Goal: Task Accomplishment & Management: Use online tool/utility

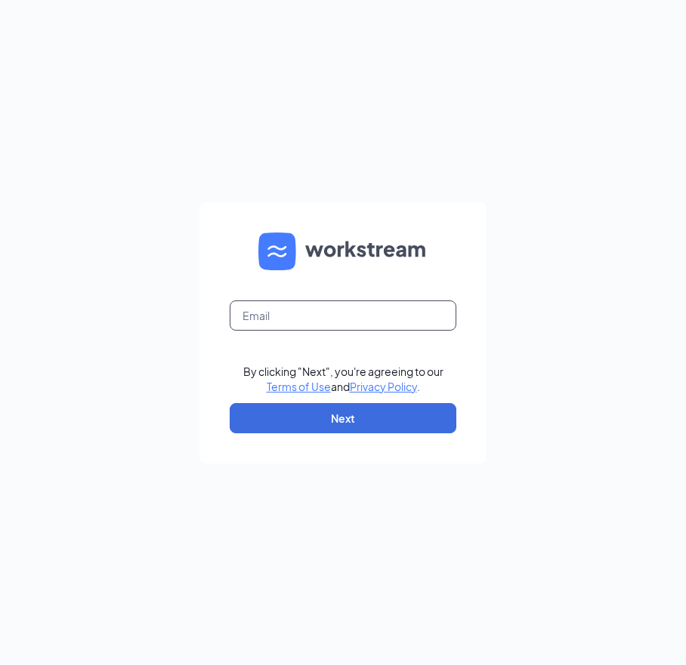
click at [369, 313] on input "text" at bounding box center [343, 316] width 227 height 30
type input "anne@americarebh.com"
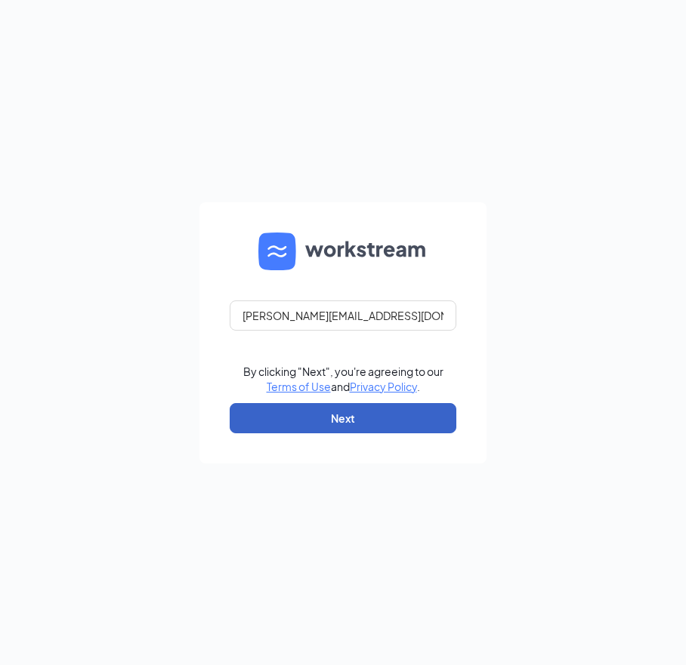
click at [353, 409] on button "Next" at bounding box center [343, 418] width 227 height 30
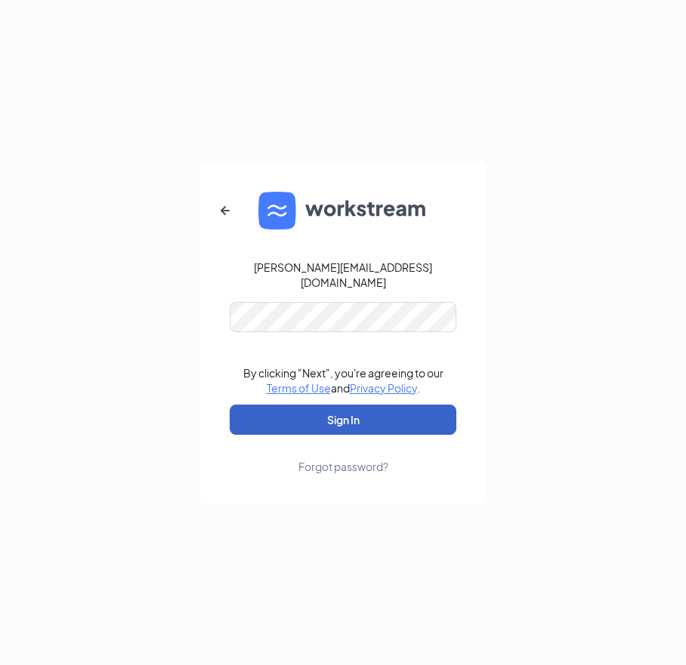
click at [332, 417] on button "Sign In" at bounding box center [343, 420] width 227 height 30
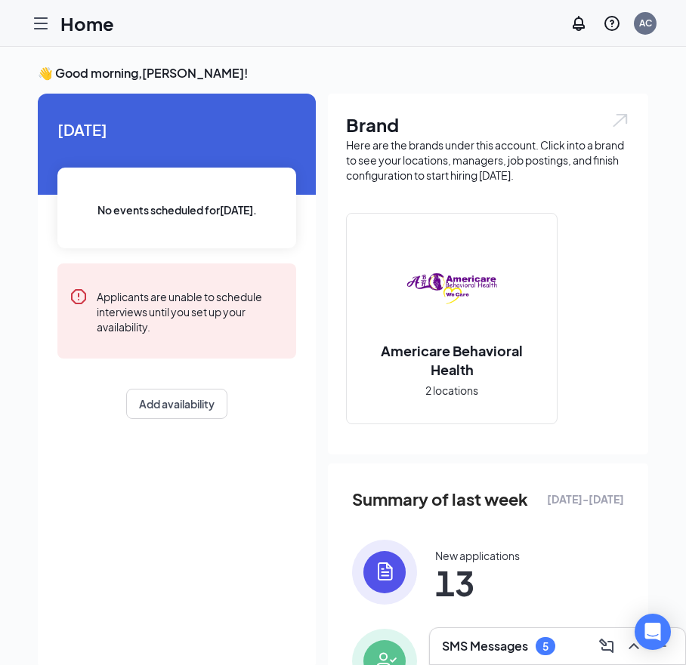
click at [39, 24] on icon "Hamburger" at bounding box center [41, 23] width 18 height 18
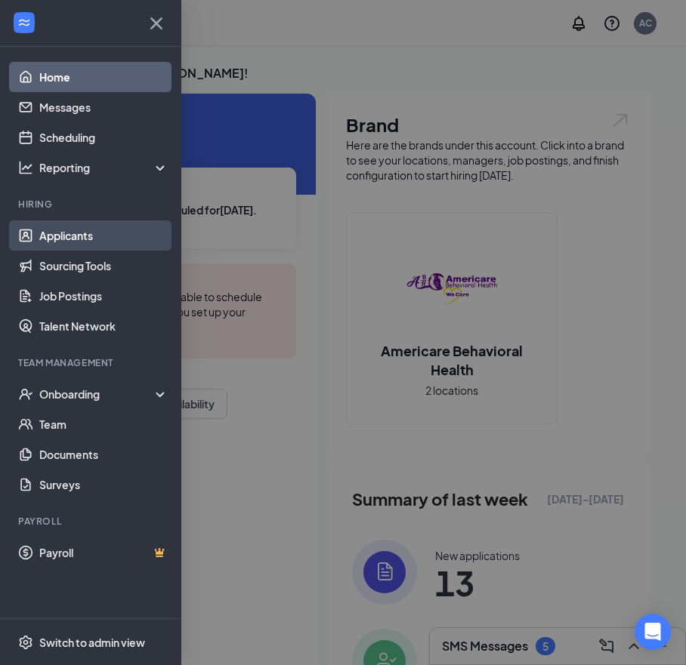
click at [106, 242] on link "Applicants" at bounding box center [103, 236] width 129 height 30
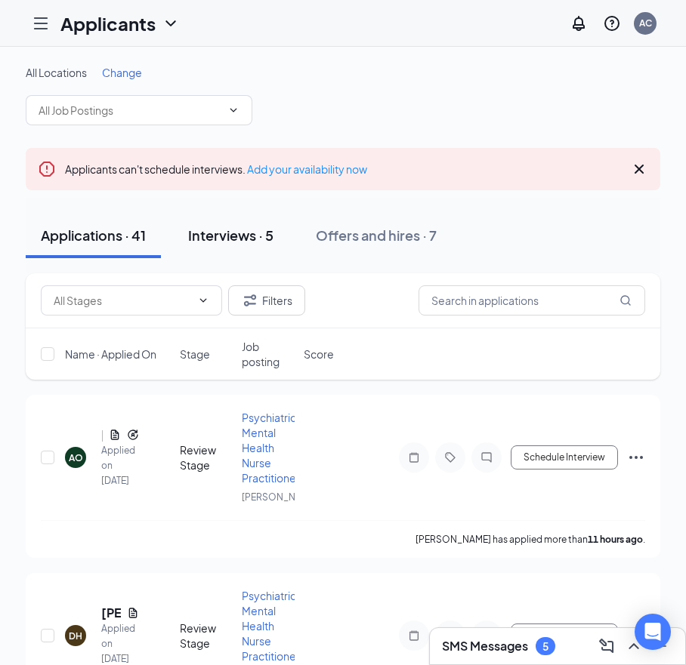
click at [256, 242] on div "Interviews · 5" at bounding box center [230, 235] width 85 height 19
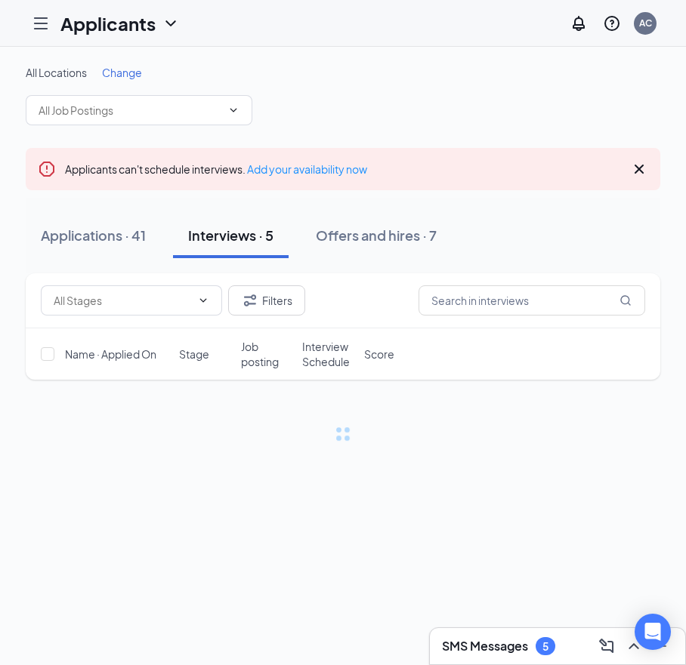
click at [640, 497] on div "All Locations Change Applicants can't schedule interviews. Add your availabilit…" at bounding box center [343, 356] width 686 height 618
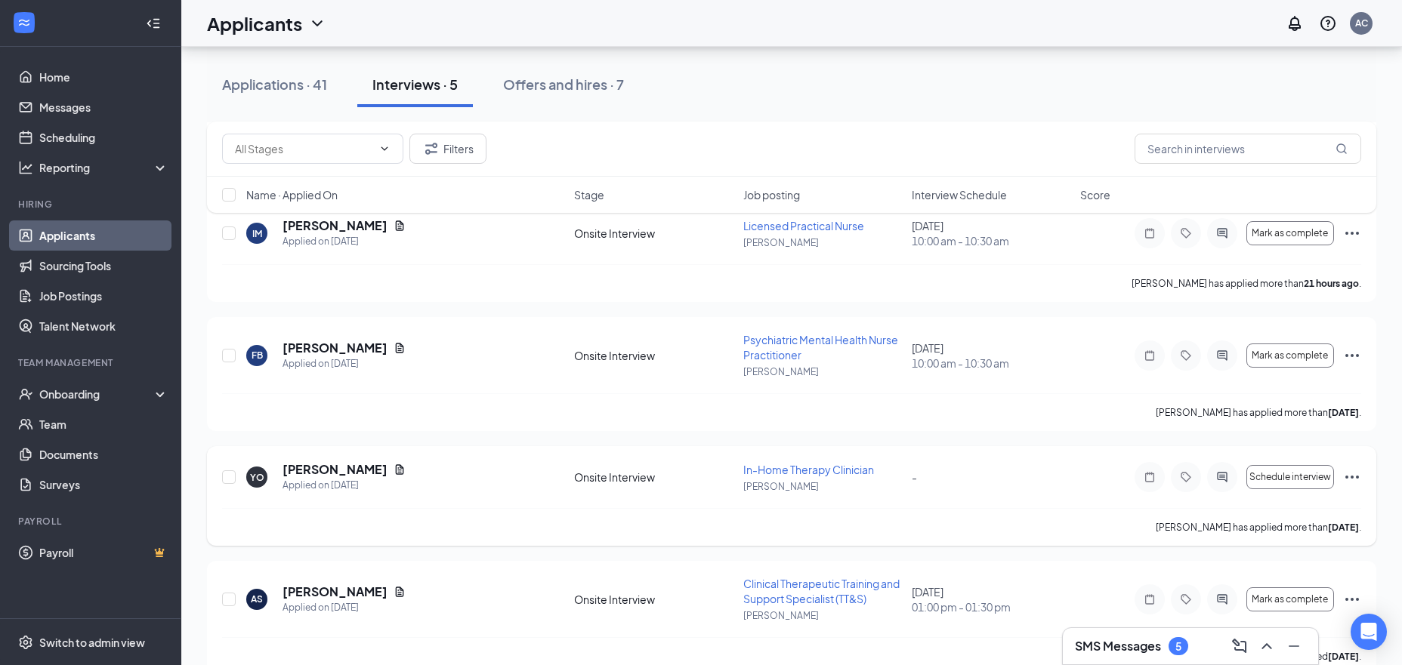
scroll to position [335, 0]
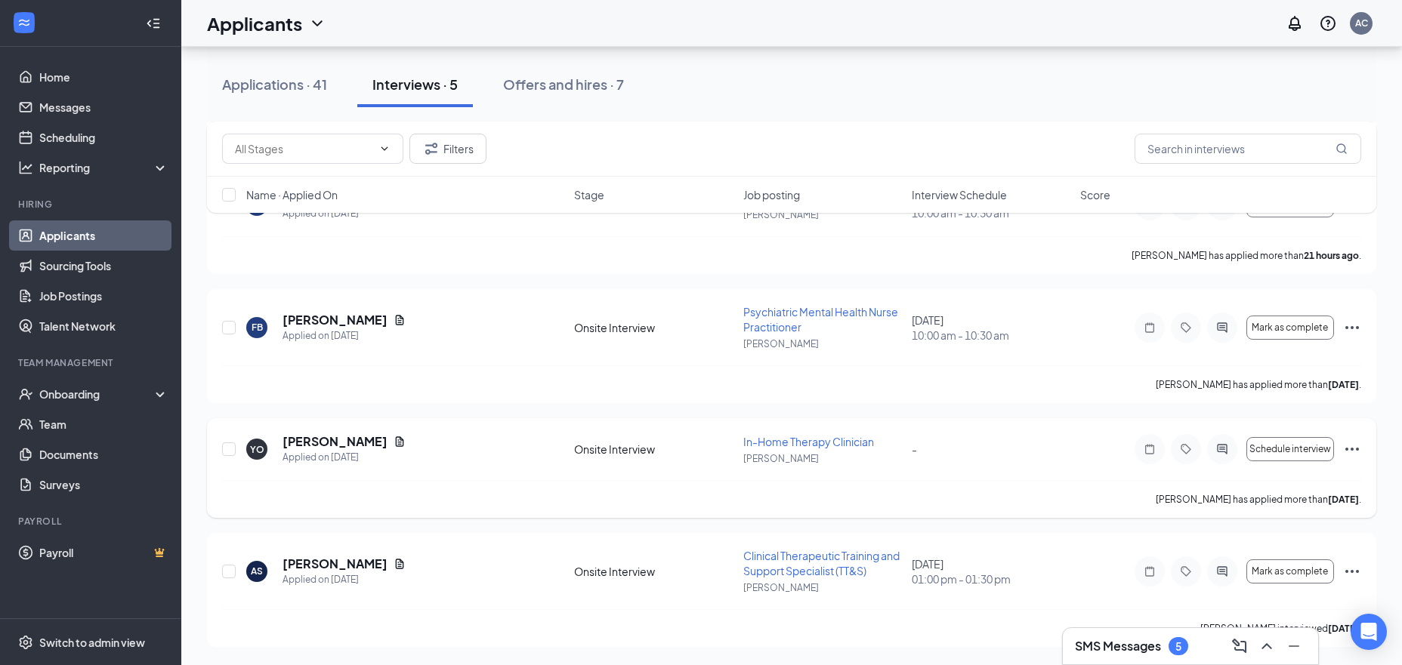
click at [685, 476] on div "YO [PERSON_NAME] Applied on [DATE] Onsite Interview In-Home Therapy Clinician […" at bounding box center [791, 456] width 1139 height 47
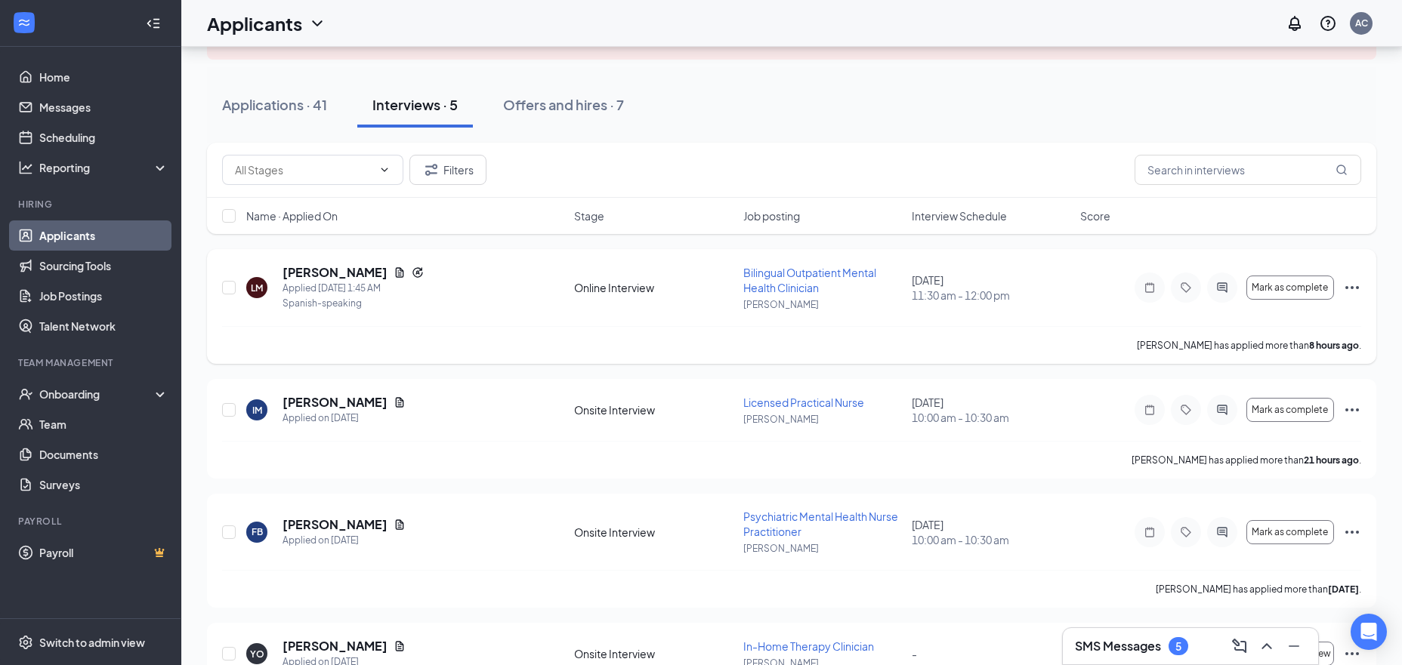
scroll to position [127, 0]
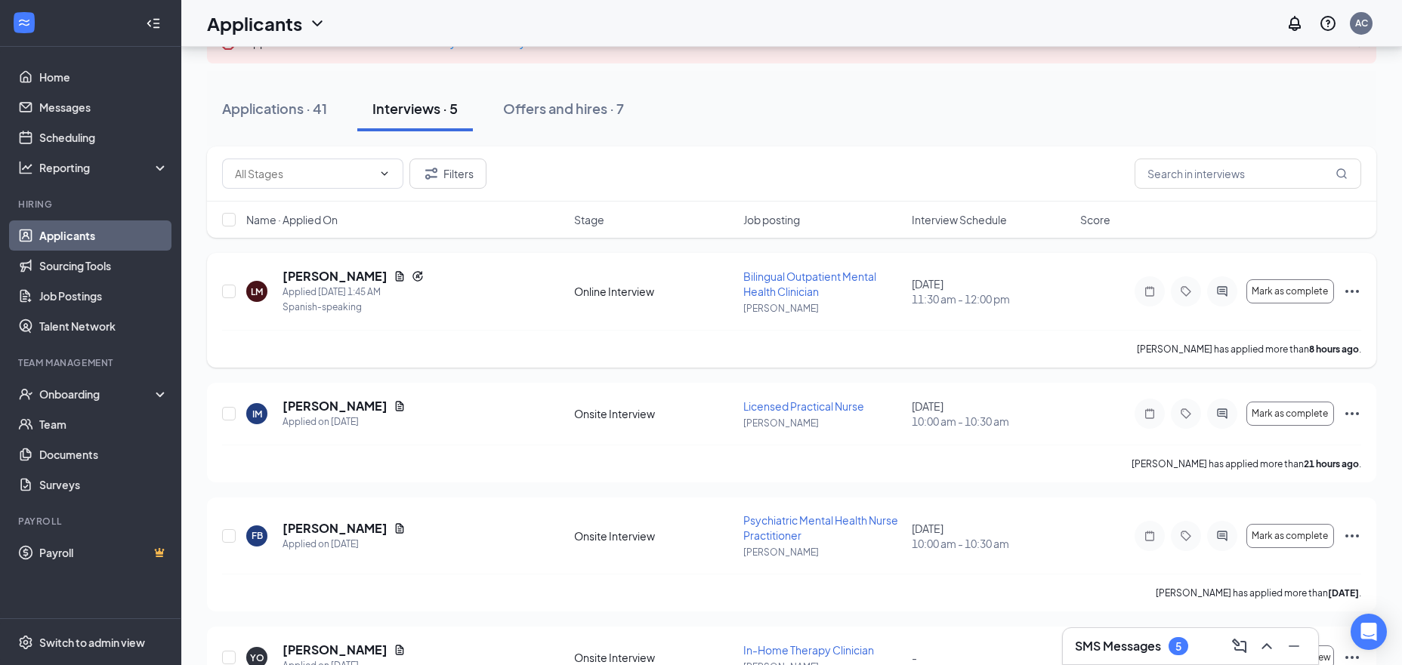
click at [685, 294] on icon "Ellipses" at bounding box center [1352, 291] width 18 height 18
click at [685, 263] on div "[PERSON_NAME] Applied [DATE] 1:45 AM Spanish-speaking Online Interview Bilingua…" at bounding box center [791, 310] width 1169 height 115
click at [685, 300] on div at bounding box center [1222, 291] width 30 height 30
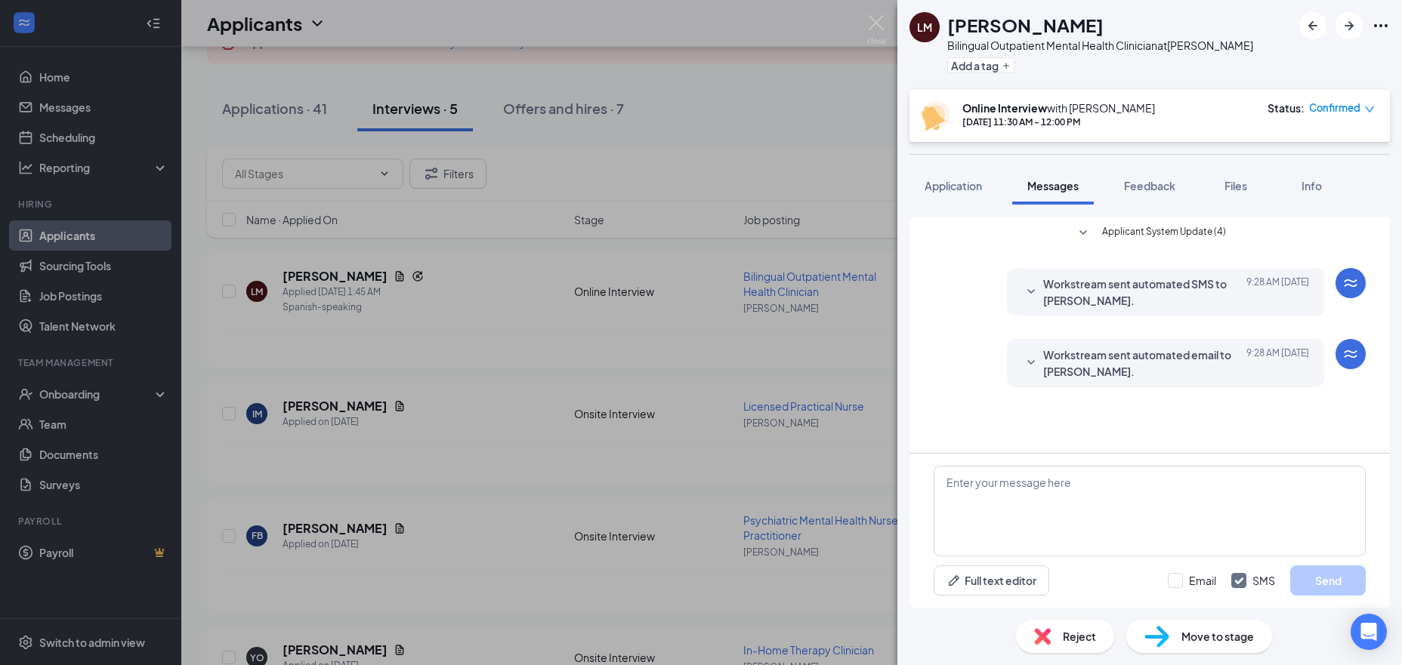
click at [685, 362] on span "Workstream sent automated email to [PERSON_NAME]." at bounding box center [1142, 363] width 198 height 33
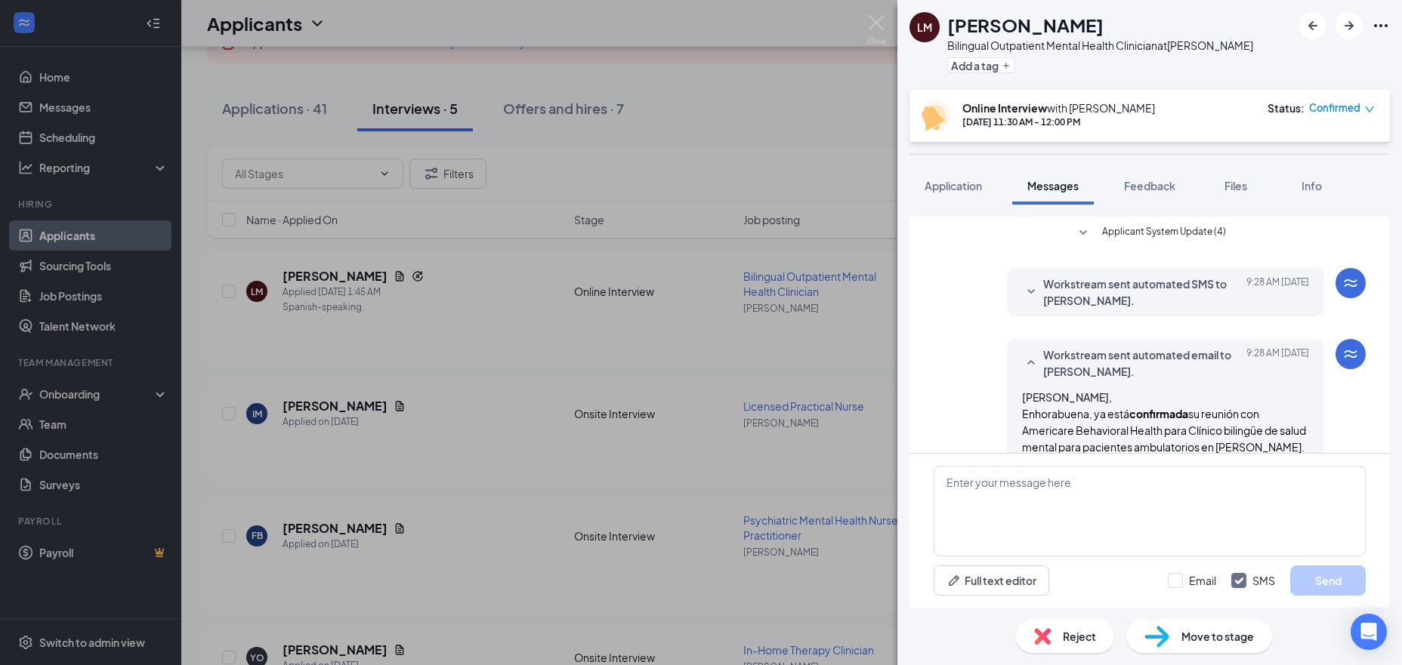
click at [685, 291] on icon "SmallChevronDown" at bounding box center [1031, 291] width 8 height 5
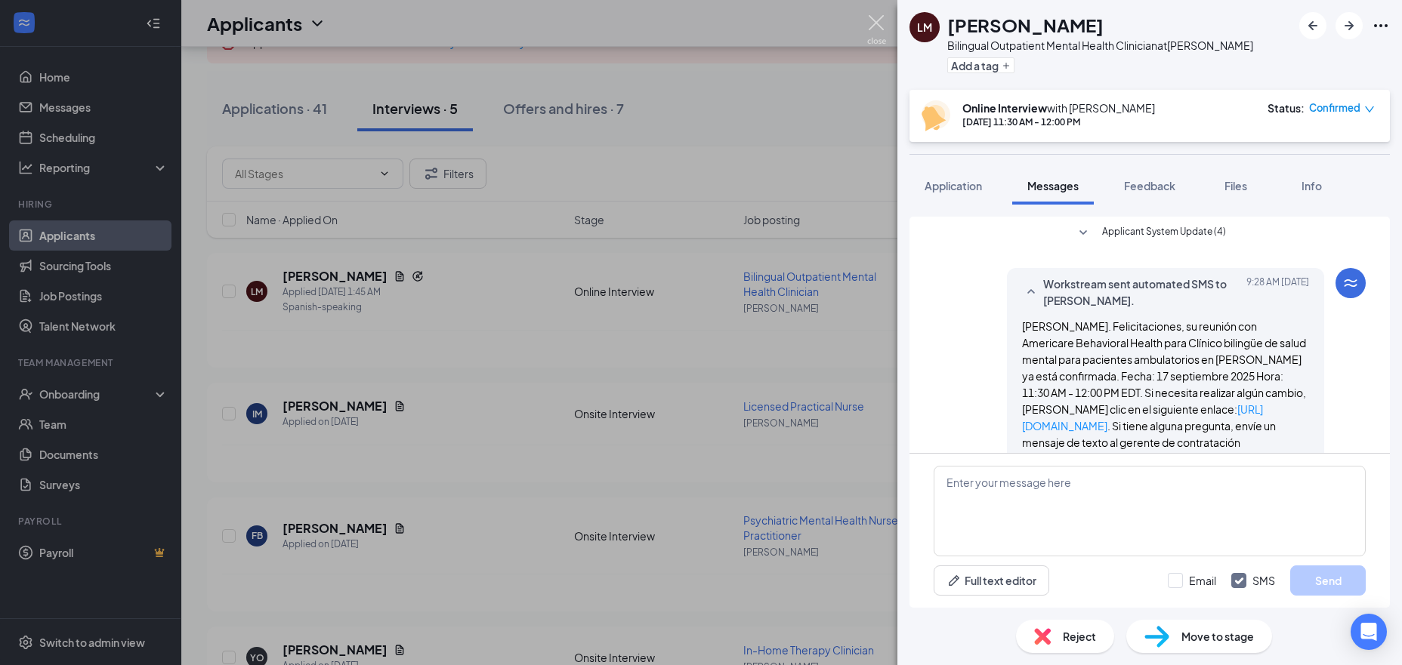
click at [685, 32] on img at bounding box center [876, 29] width 19 height 29
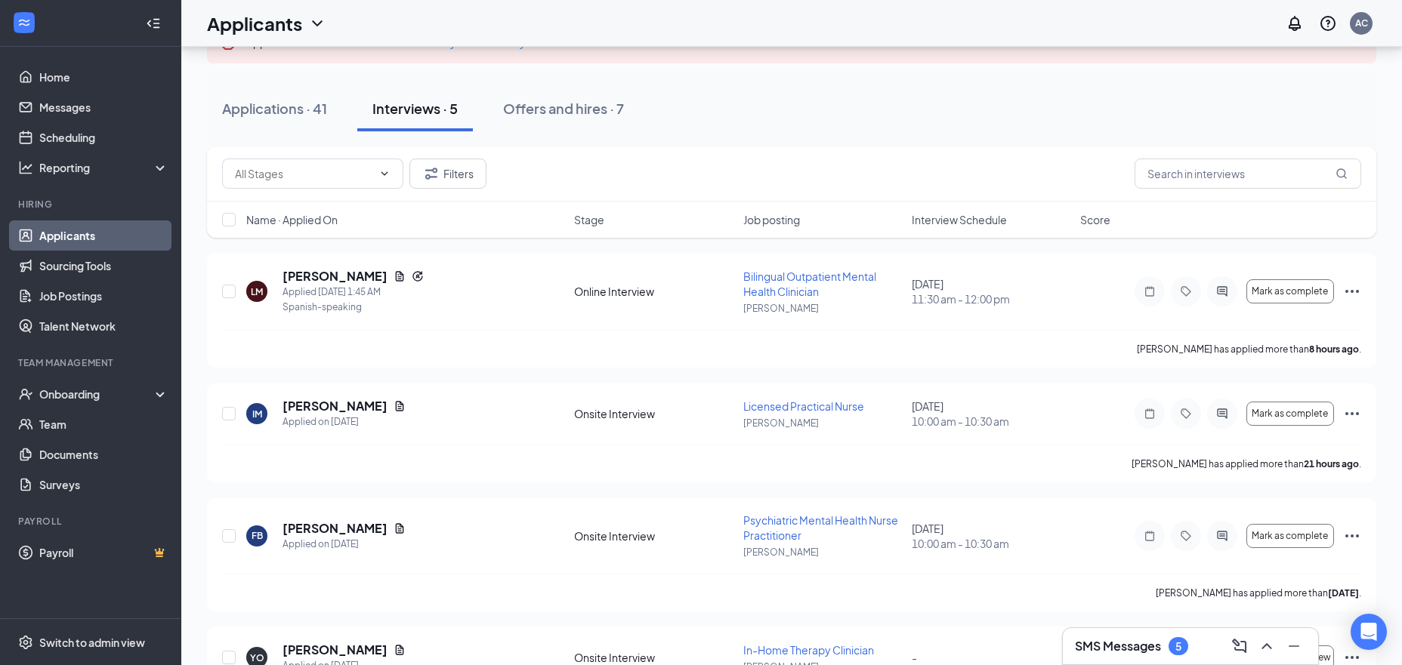
click at [685, 107] on div "Applications · 41 Interviews · 5 Offers and hires · 7" at bounding box center [791, 108] width 1169 height 45
click at [685, 293] on icon "Ellipses" at bounding box center [1352, 291] width 18 height 18
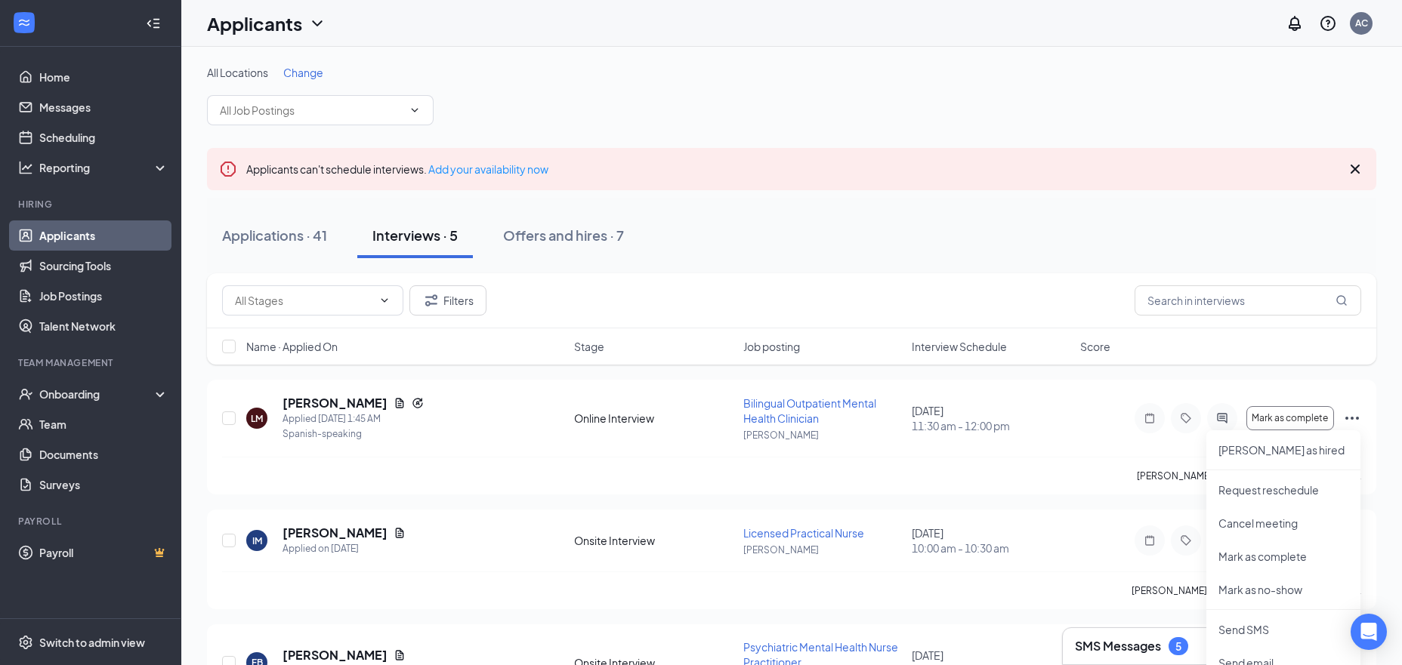
click at [685, 67] on div "All Locations Change" at bounding box center [791, 72] width 1169 height 15
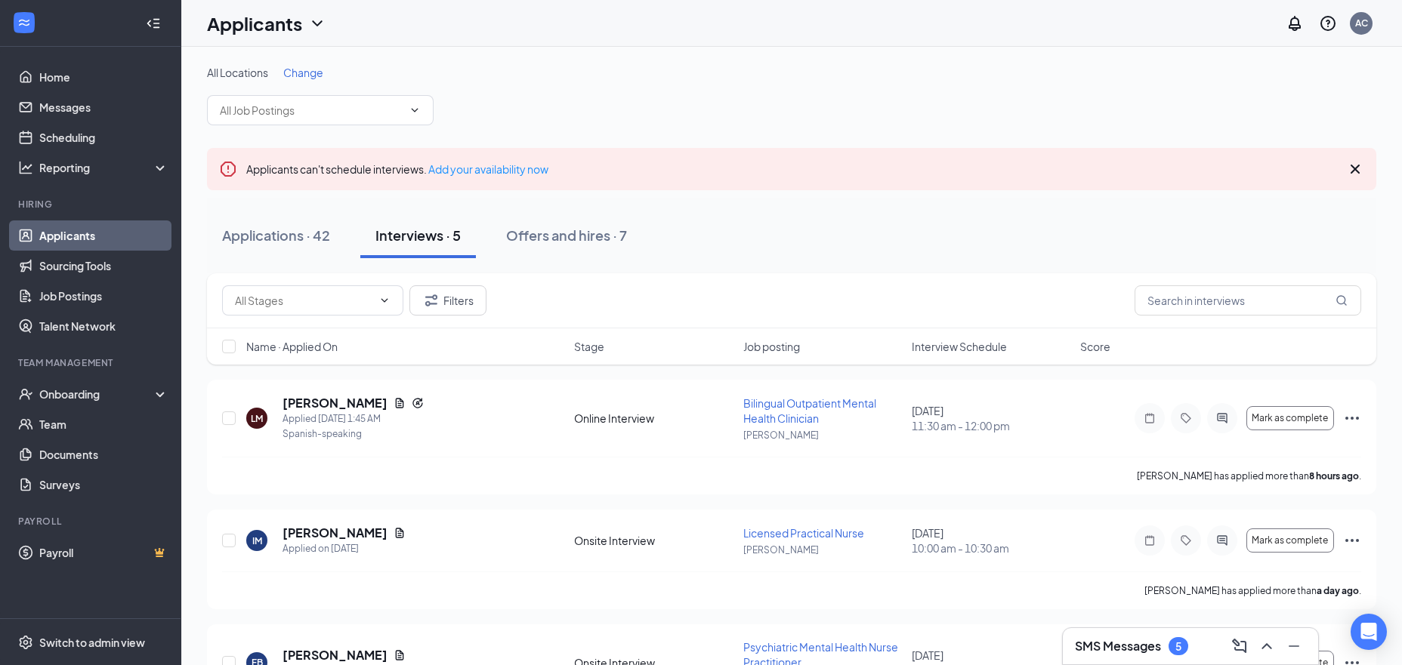
click at [685, 643] on icon "ChevronUp" at bounding box center [1266, 646] width 10 height 6
click at [685, 646] on icon "ChevronUp" at bounding box center [1266, 646] width 18 height 18
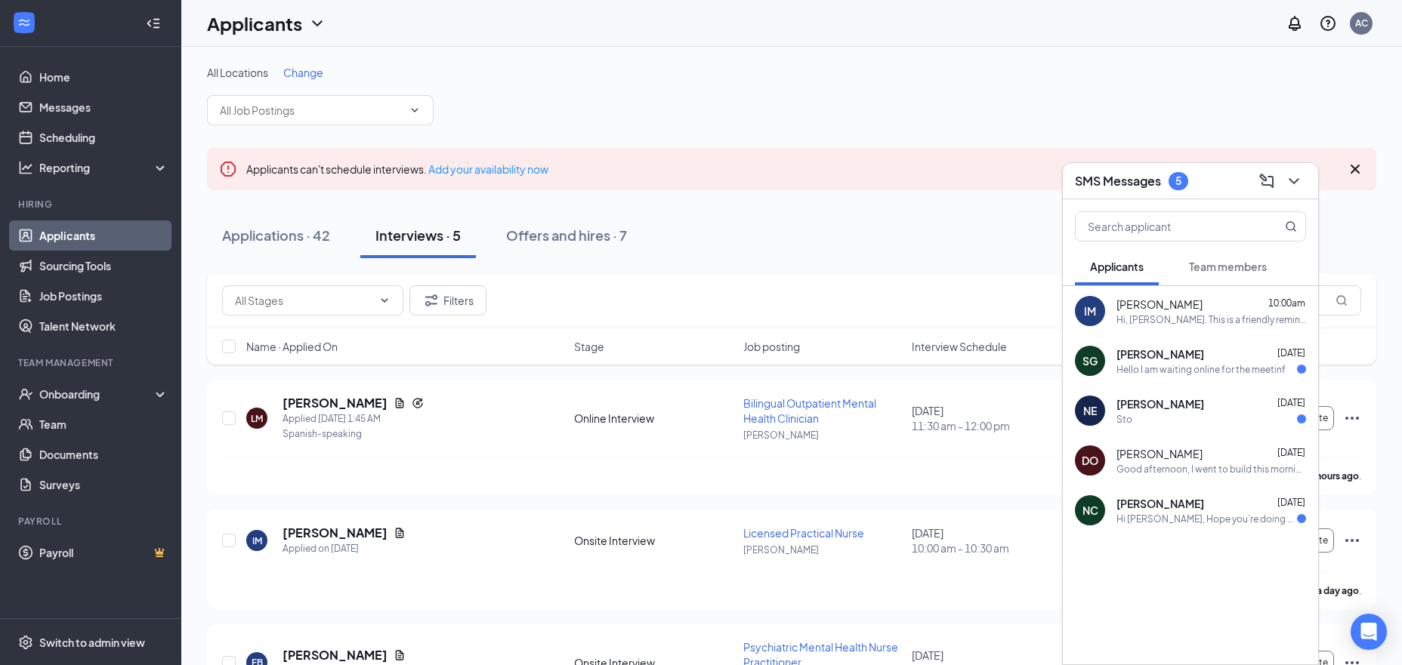
click at [685, 316] on div "Hi, [PERSON_NAME]. This is a friendly reminder. Your meeting with Americare Beh…" at bounding box center [1211, 319] width 190 height 13
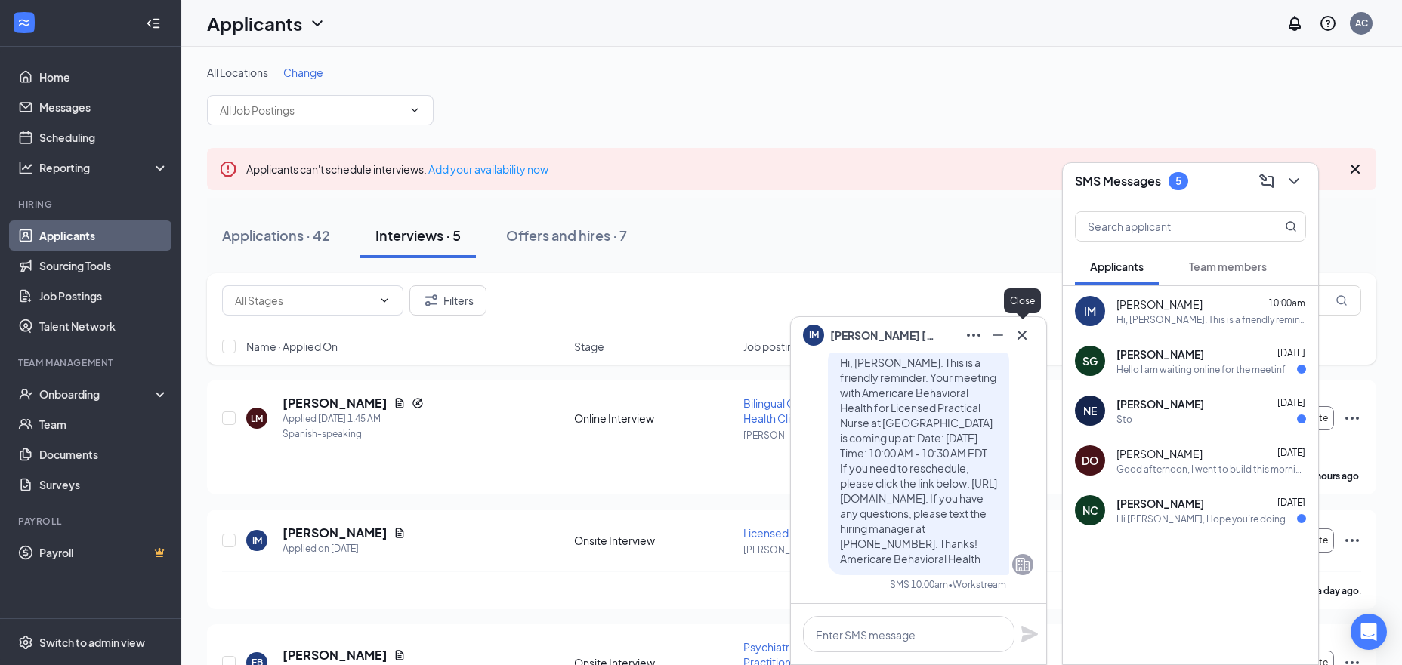
click at [685, 338] on icon "Cross" at bounding box center [1022, 335] width 18 height 18
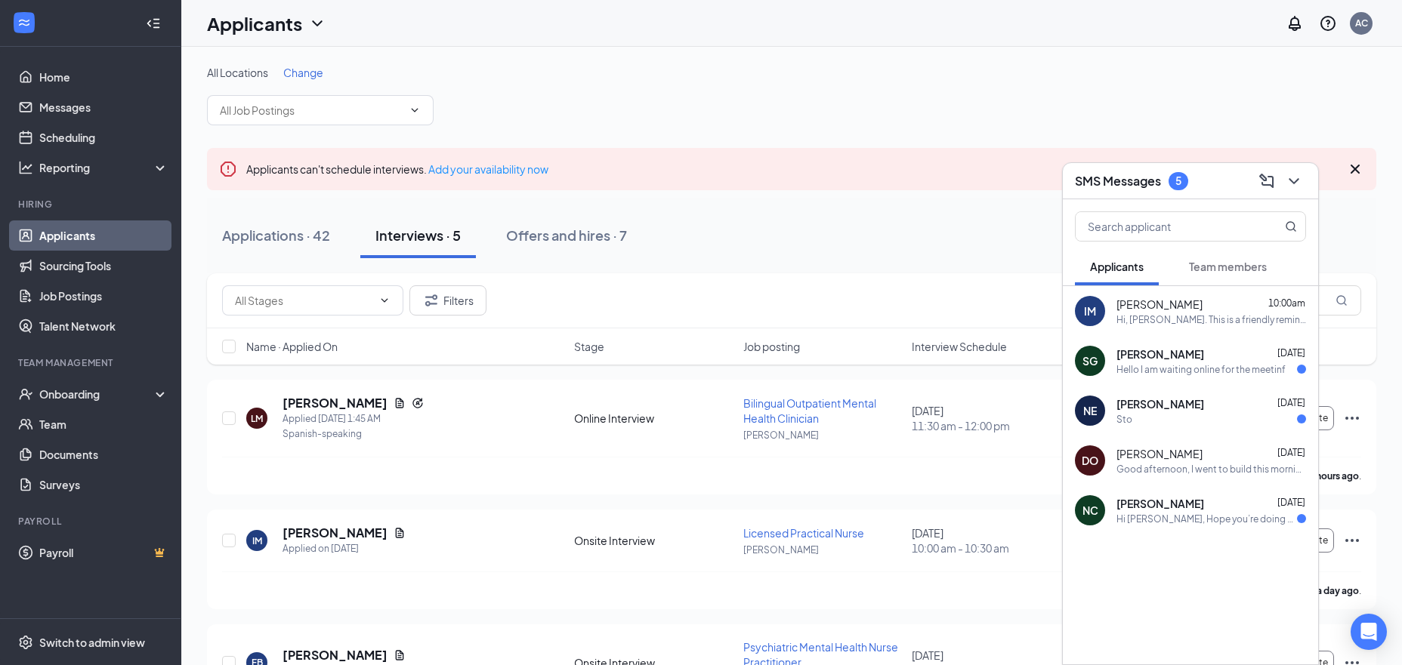
click at [685, 269] on span "Team members" at bounding box center [1228, 267] width 78 height 14
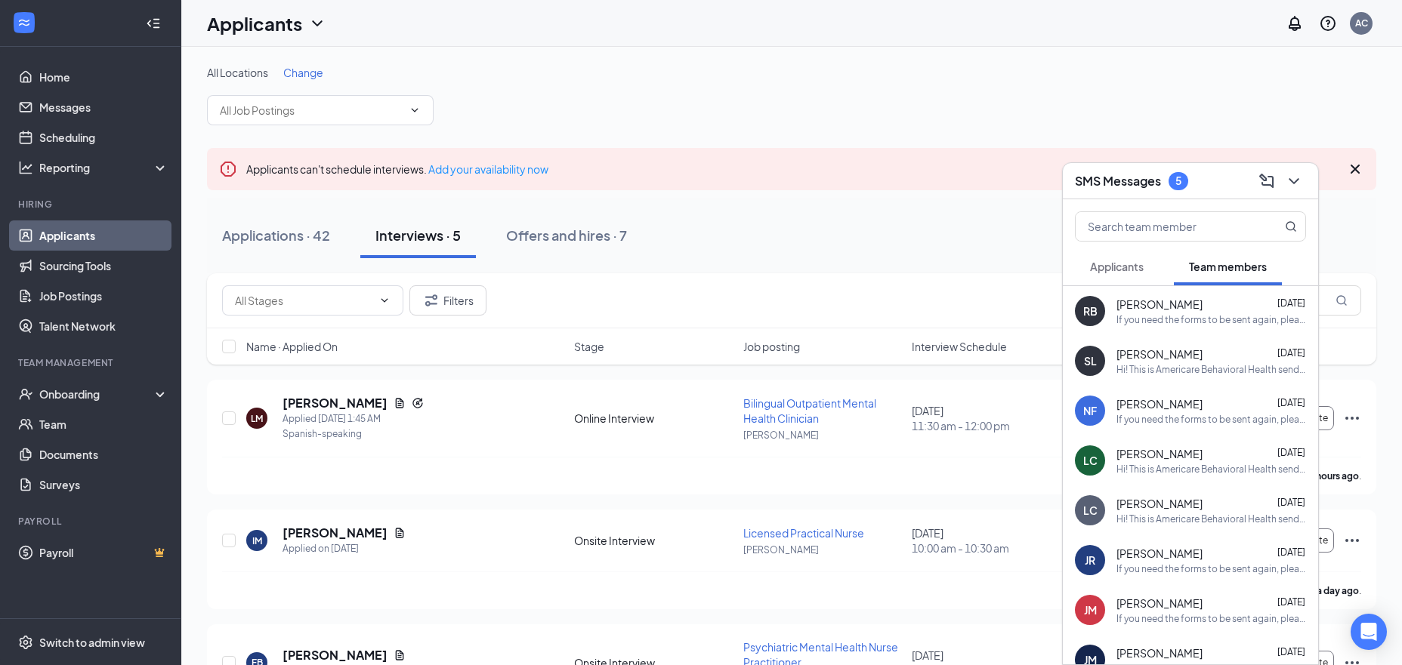
click at [685, 300] on div "[PERSON_NAME] [DATE]" at bounding box center [1211, 304] width 190 height 15
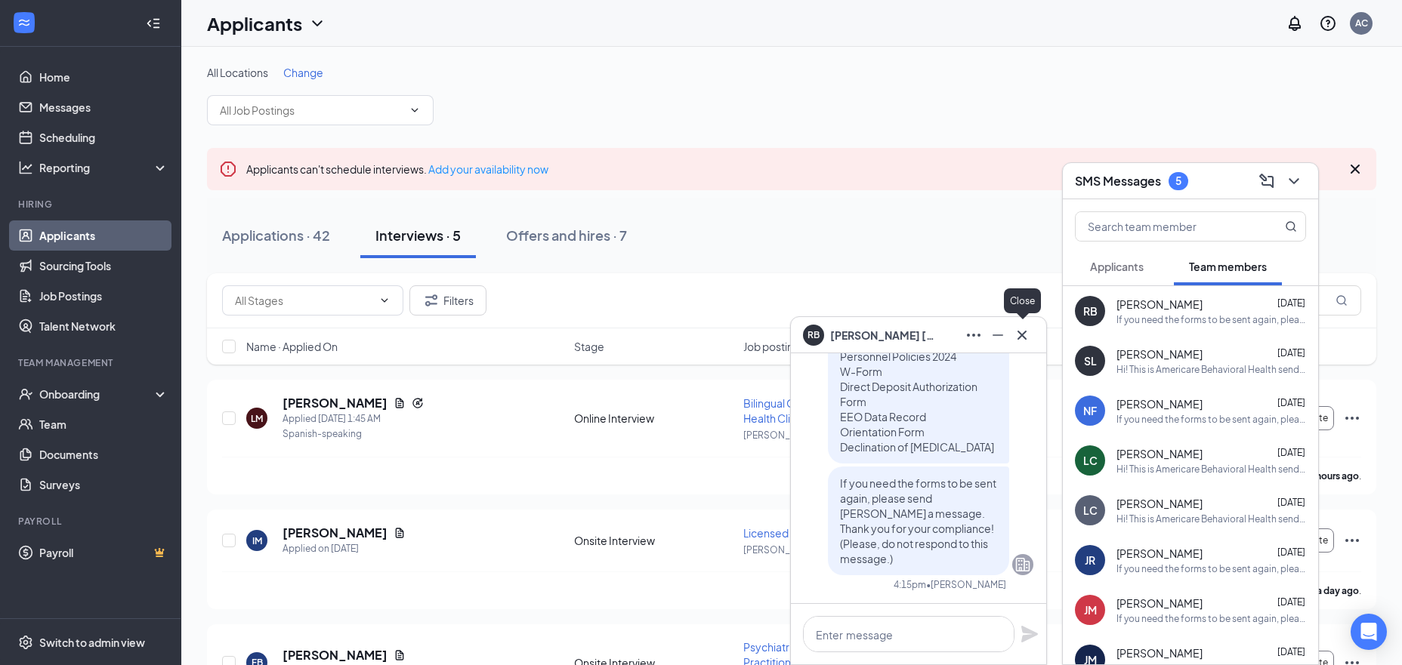
click at [685, 337] on icon "Cross" at bounding box center [1022, 335] width 18 height 18
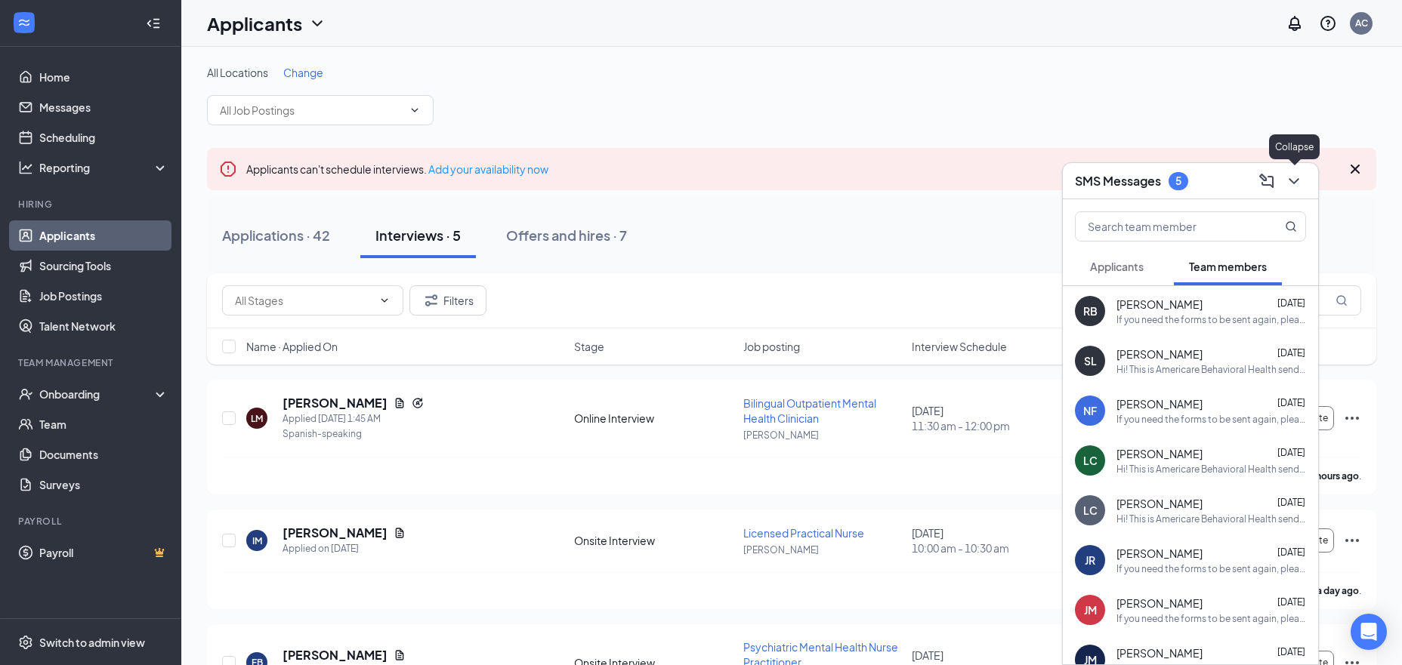
click at [685, 185] on icon "ChevronDown" at bounding box center [1294, 181] width 18 height 18
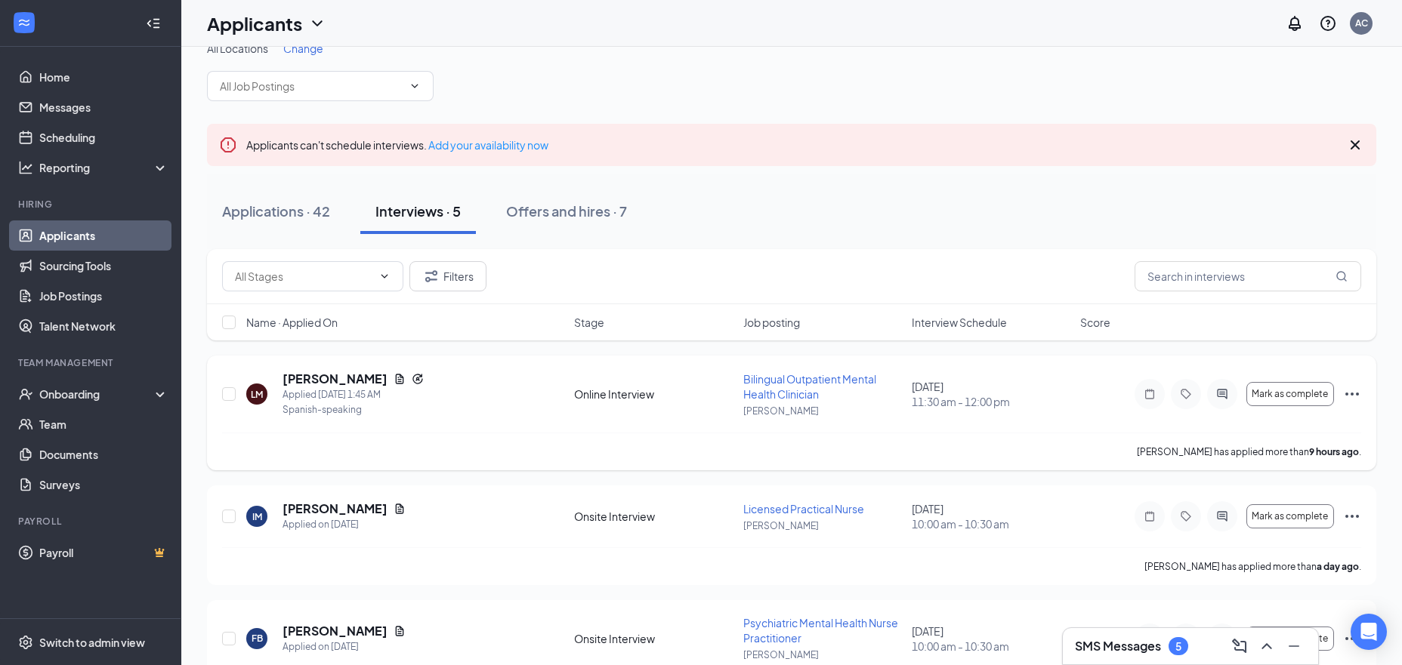
scroll to position [26, 0]
click at [396, 378] on icon "Document" at bounding box center [400, 377] width 8 height 10
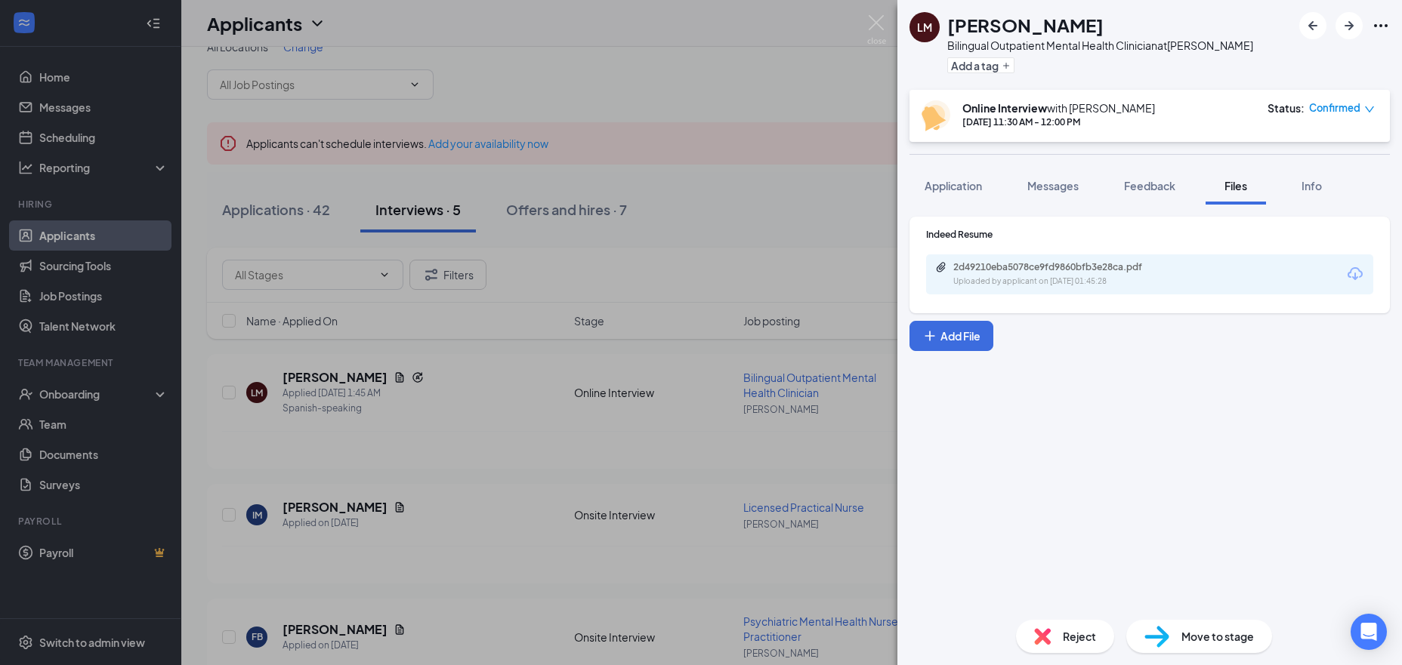
click at [685, 270] on div "2d49210eba5078ce9fd9860bfb3e28ca.pdf" at bounding box center [1058, 267] width 211 height 12
